Goal: Entertainment & Leisure: Consume media (video, audio)

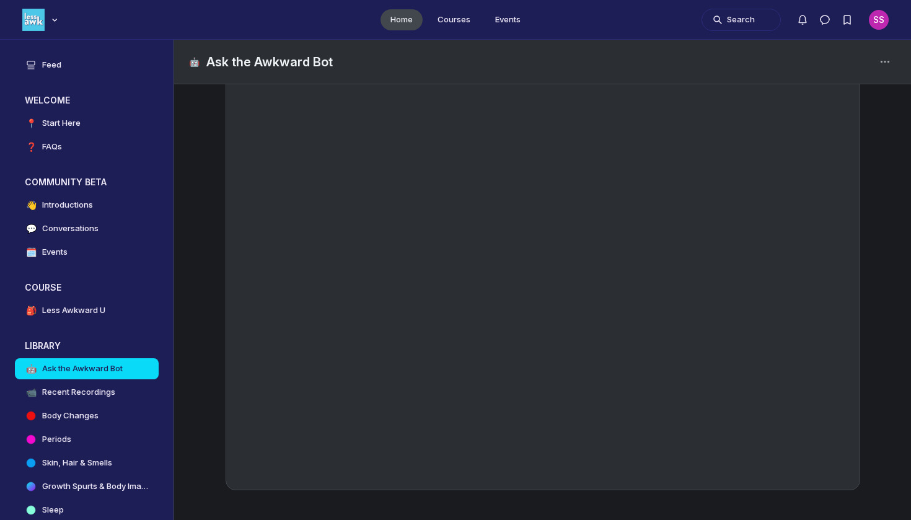
scroll to position [185, 0]
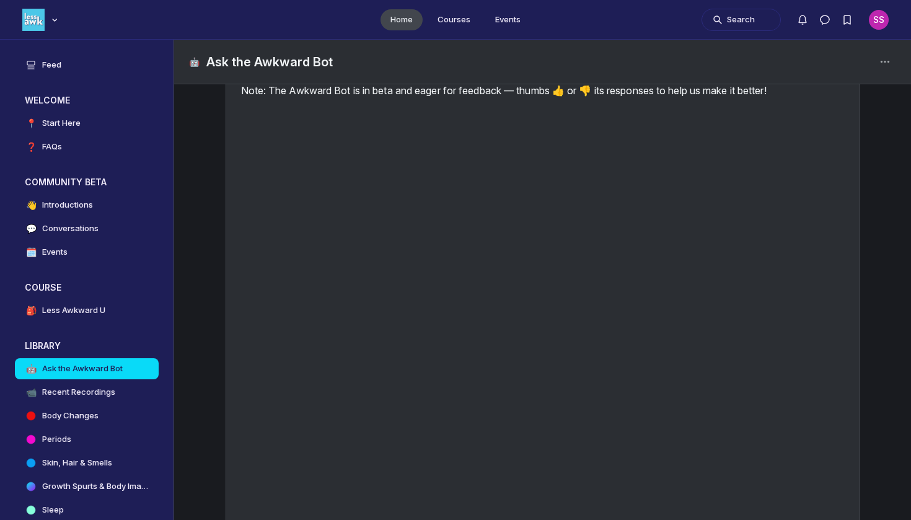
scroll to position [121, 0]
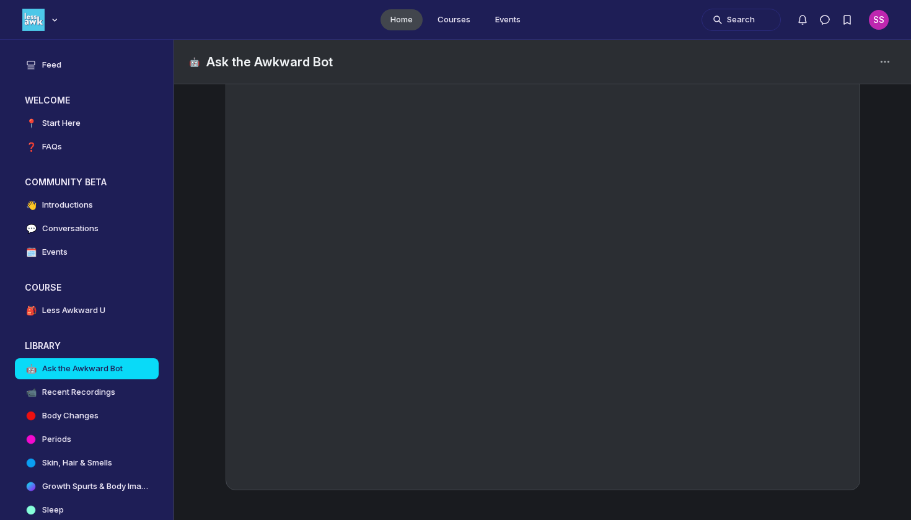
scroll to position [185, 0]
click at [99, 390] on h4 "Recent Recordings" at bounding box center [78, 392] width 73 height 12
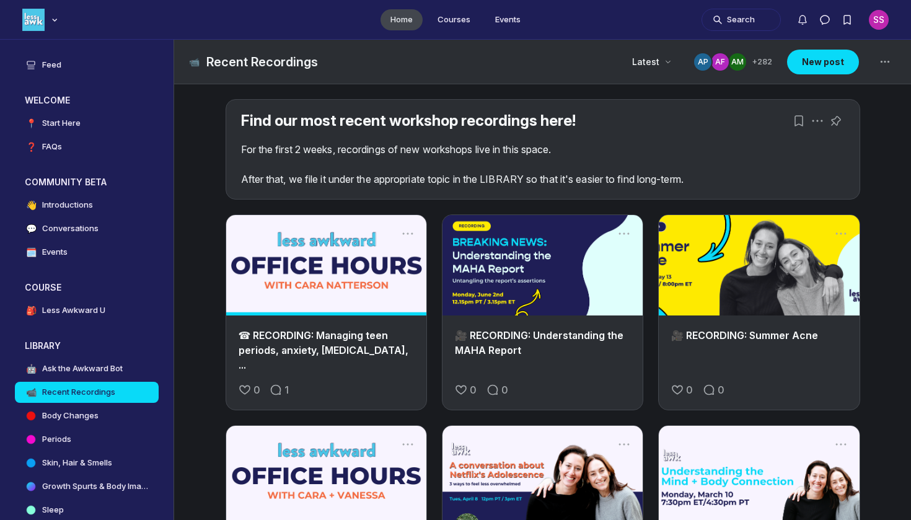
click at [340, 273] on link "Main Content" at bounding box center [326, 265] width 200 height 100
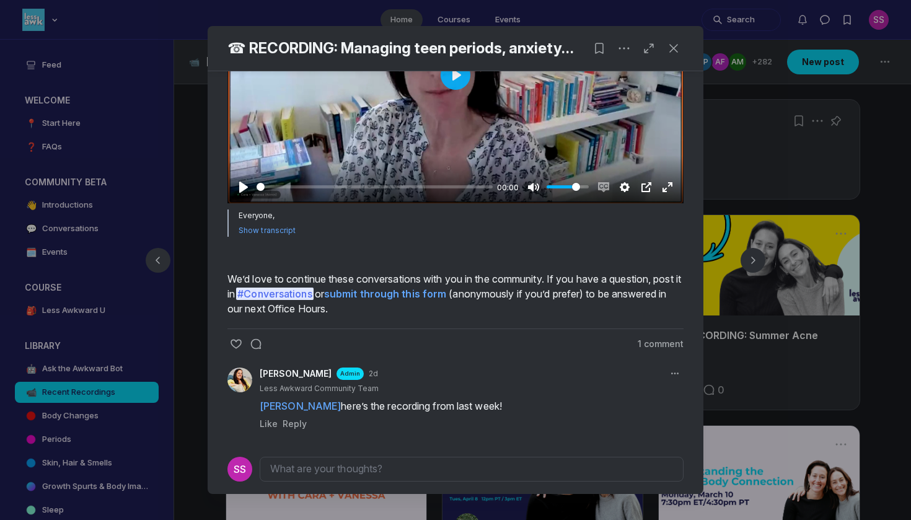
click at [429, 203] on div at bounding box center [455, 75] width 456 height 257
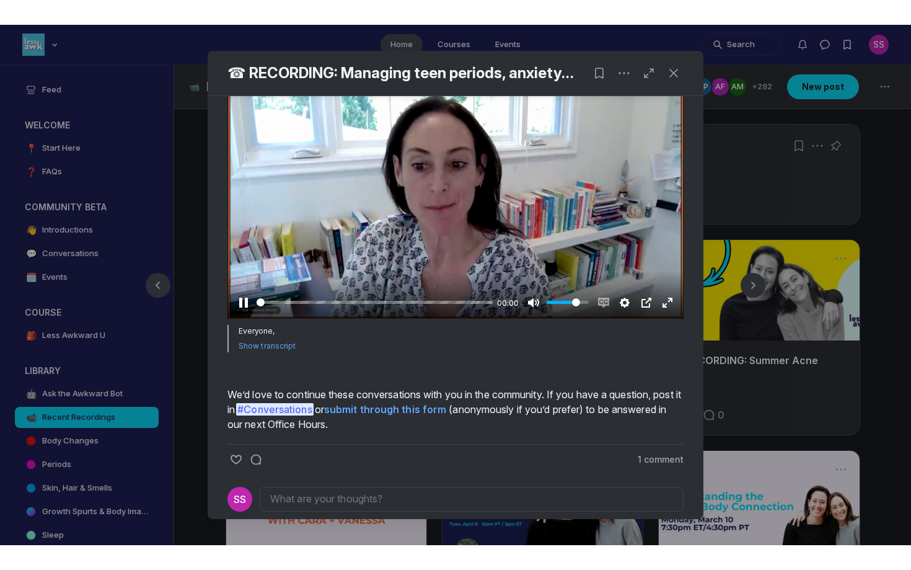
scroll to position [258, 0]
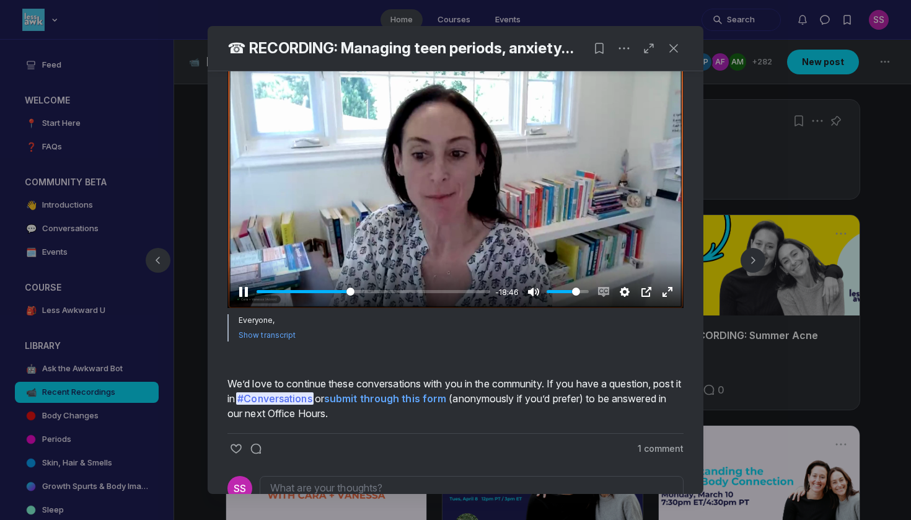
click at [496, 308] on div at bounding box center [455, 179] width 456 height 257
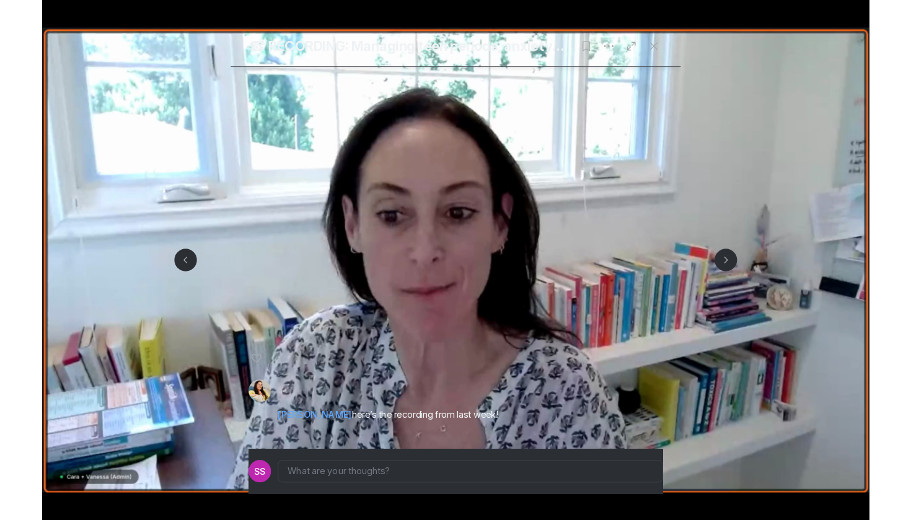
scroll to position [229, 0]
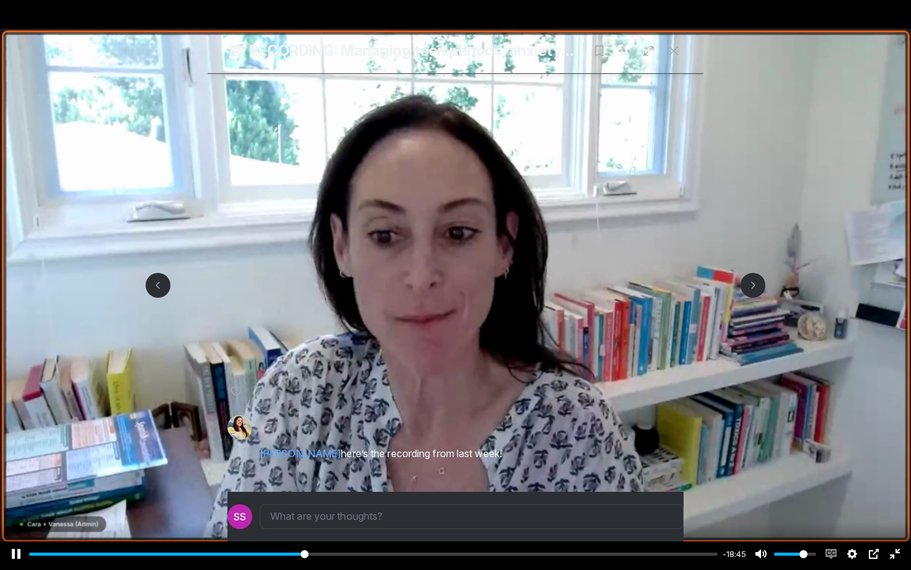
click at [584, 146] on div at bounding box center [455, 285] width 911 height 570
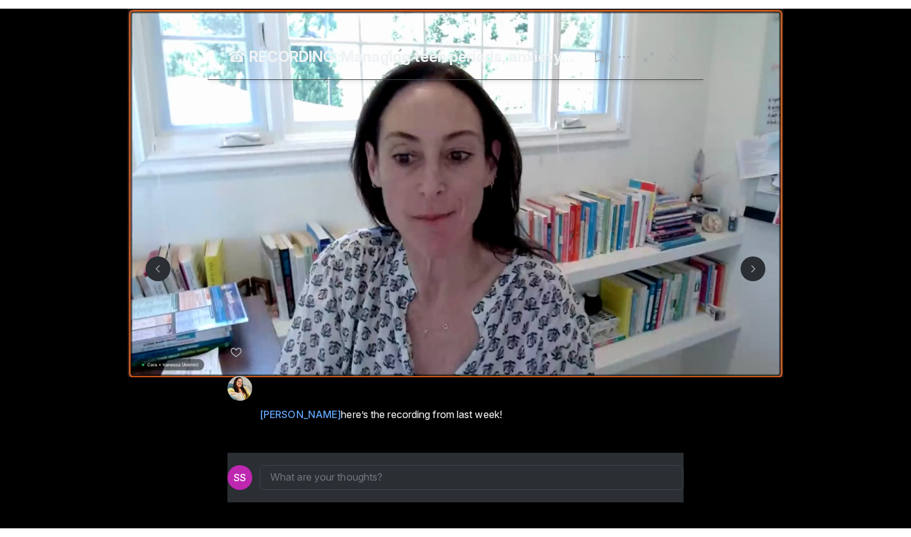
scroll to position [3808, 2374]
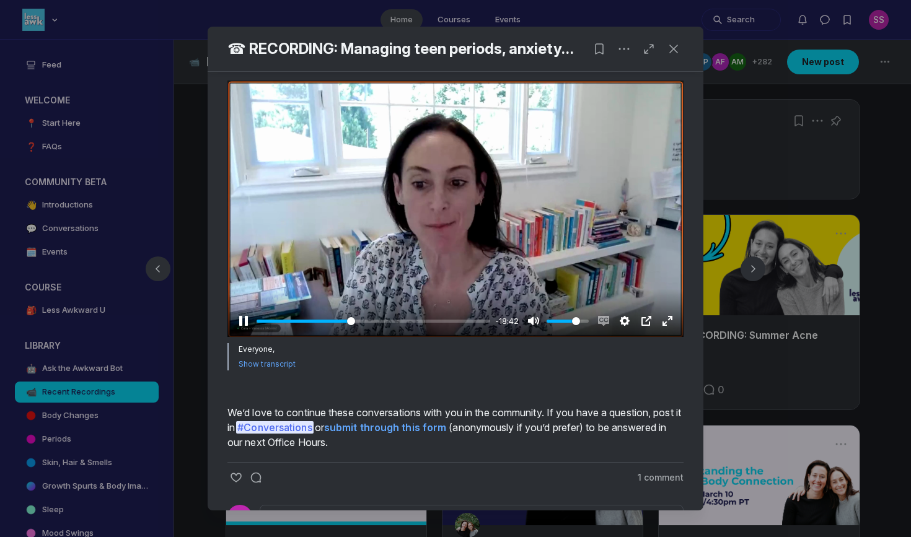
click at [529, 337] on div at bounding box center [455, 209] width 456 height 257
drag, startPoint x: 437, startPoint y: 420, endPoint x: 440, endPoint y: 411, distance: 9.2
click at [437, 337] on div at bounding box center [455, 209] width 456 height 257
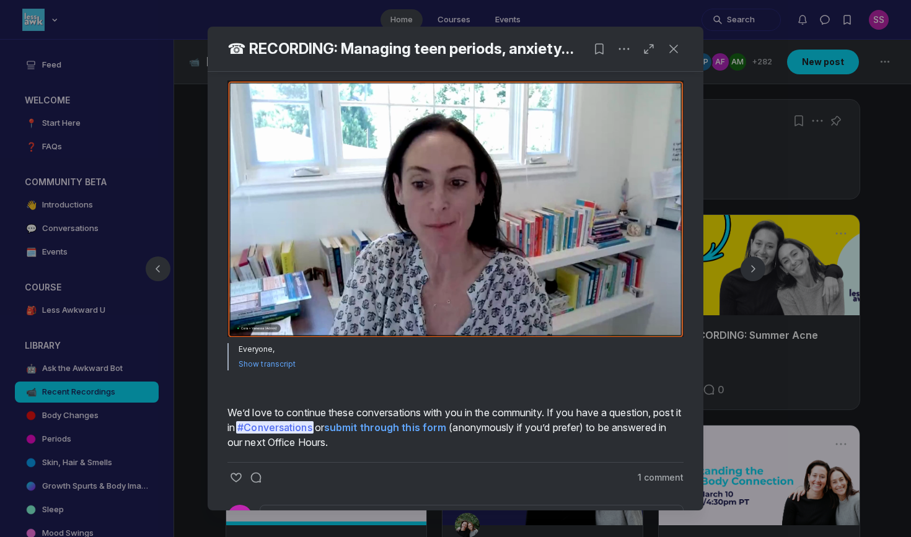
click at [441, 337] on div at bounding box center [455, 209] width 456 height 257
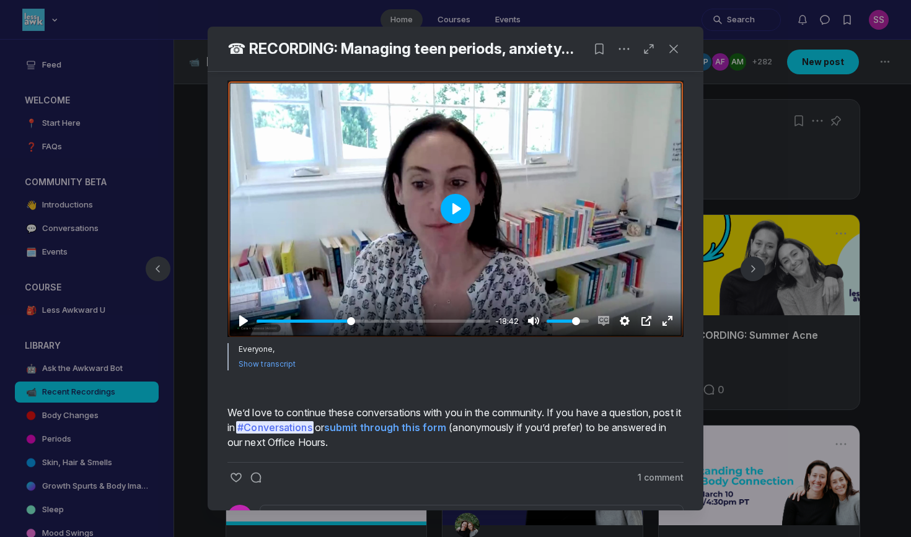
click at [458, 224] on button "Play" at bounding box center [456, 209] width 30 height 30
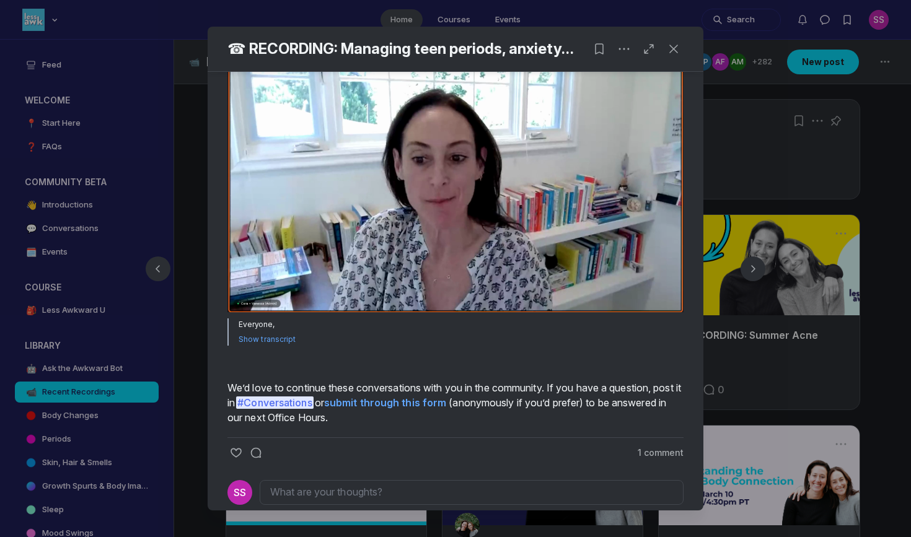
scroll to position [274, 0]
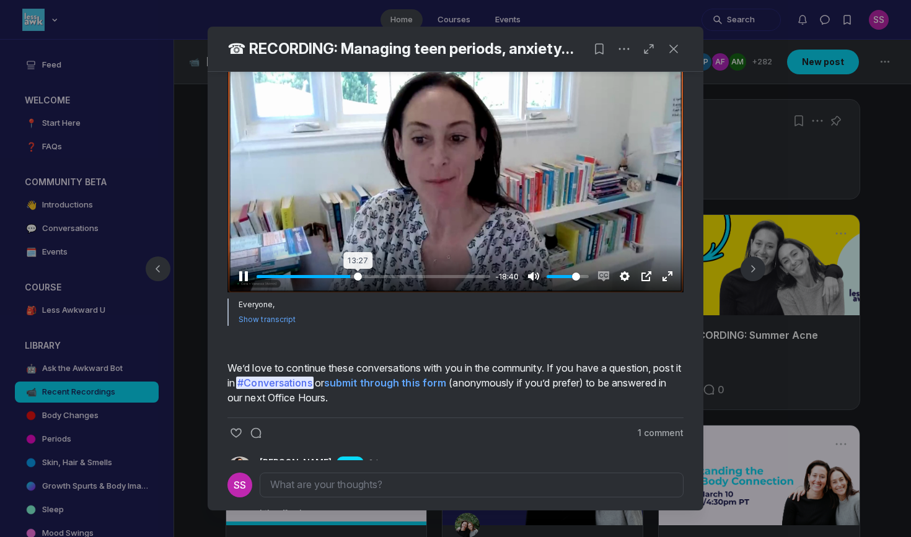
click at [358, 283] on input "Seek" at bounding box center [374, 277] width 234 height 12
click at [379, 283] on input "Seek" at bounding box center [374, 277] width 234 height 12
click at [380, 293] on div at bounding box center [455, 164] width 456 height 257
click at [415, 293] on div at bounding box center [455, 164] width 456 height 257
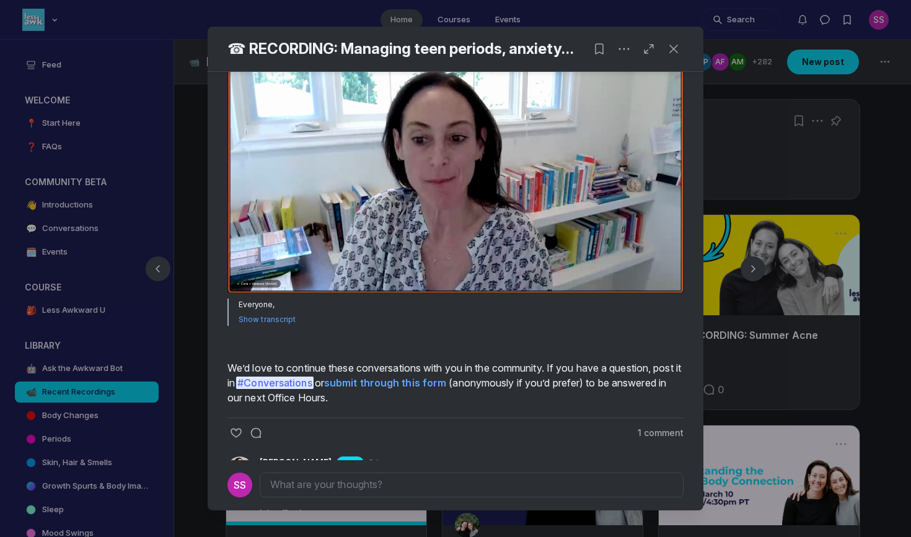
type input "57.8"
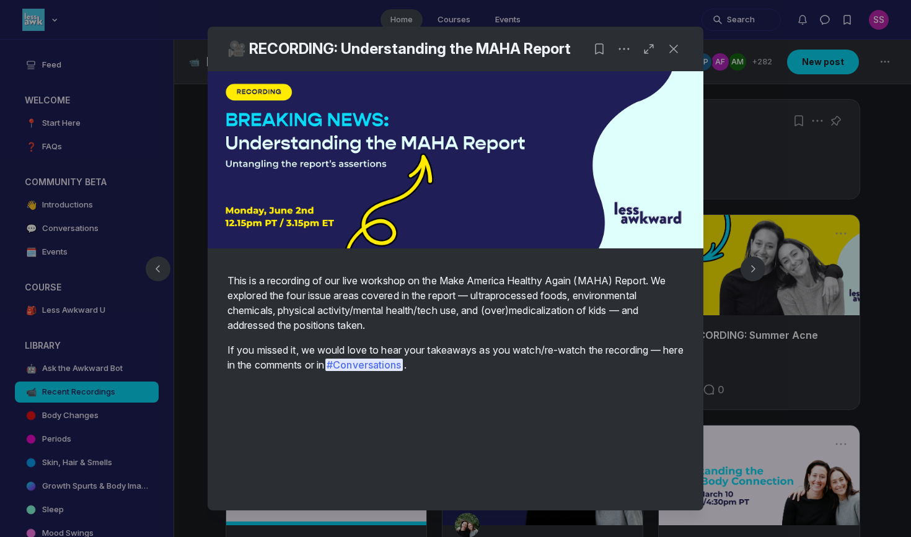
click at [706, 310] on div at bounding box center [455, 268] width 911 height 537
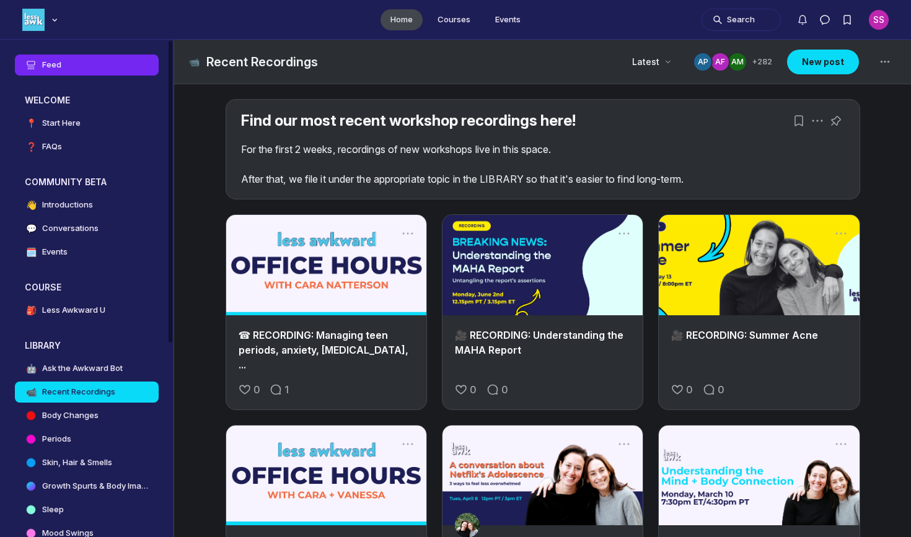
click at [118, 60] on link "Feed" at bounding box center [87, 65] width 144 height 21
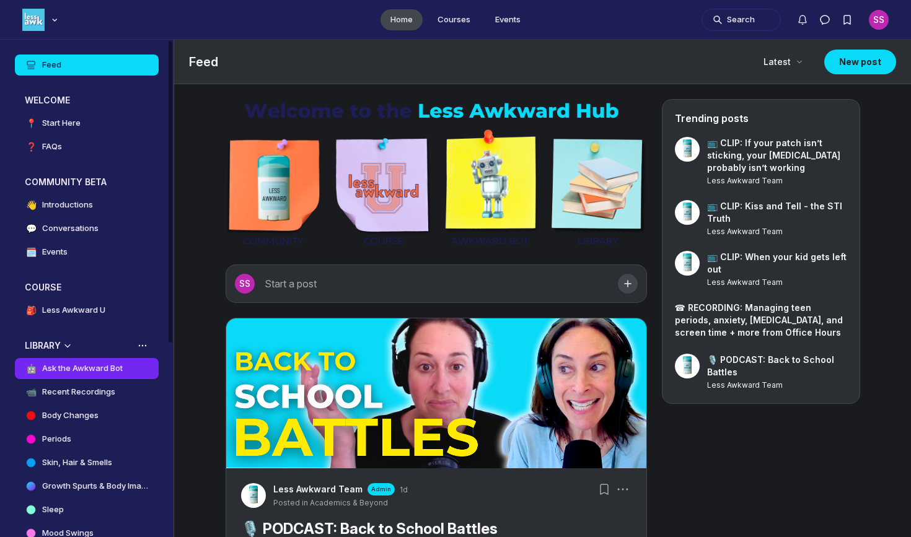
click at [114, 361] on link "🤖 Ask the Awkward Bot" at bounding box center [87, 368] width 144 height 21
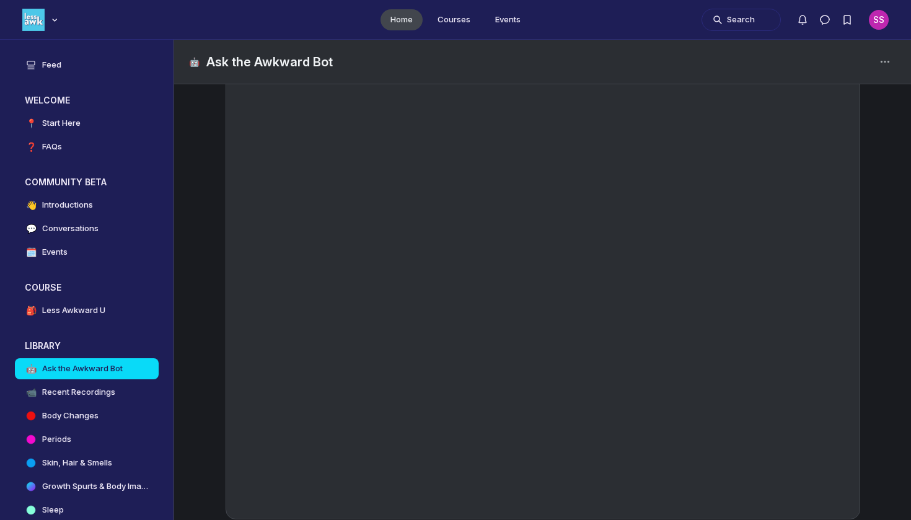
scroll to position [159, 0]
drag, startPoint x: 438, startPoint y: 41, endPoint x: 648, endPoint y: 2, distance: 213.7
click at [648, 2] on ul "Home Courses Events" at bounding box center [455, 19] width 911 height 39
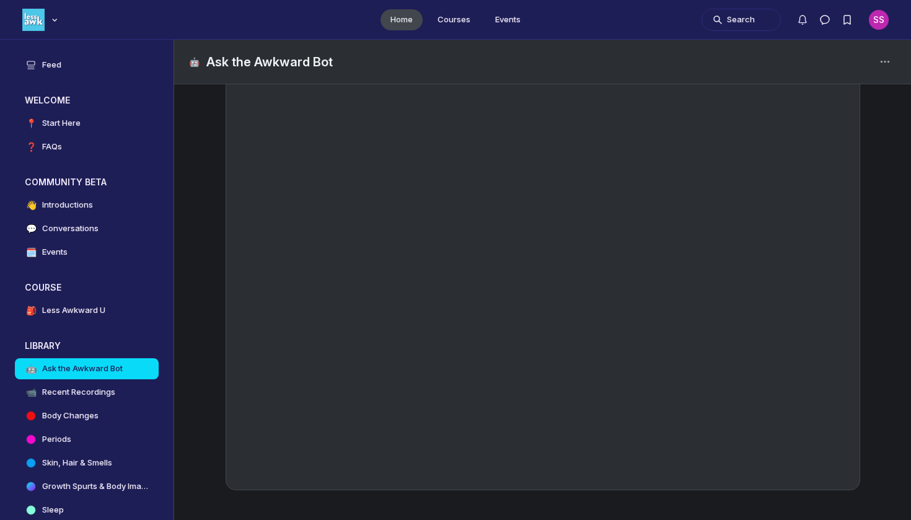
scroll to position [0, 0]
